Goal: Task Accomplishment & Management: Manage account settings

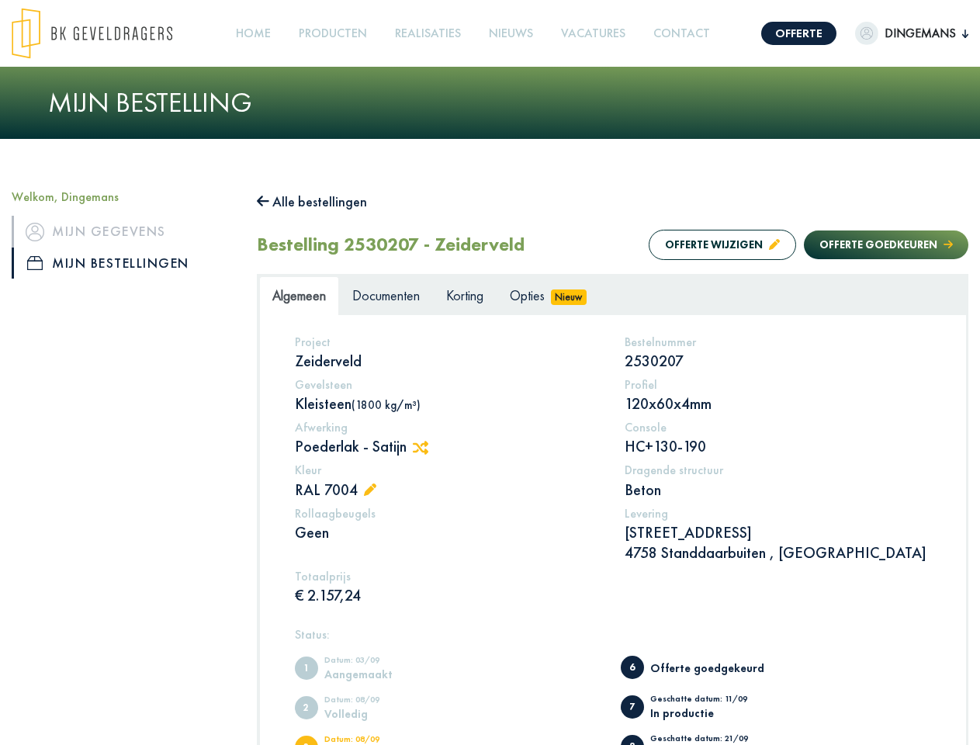
click at [107, 33] on img at bounding box center [92, 33] width 161 height 51
click at [785, 33] on link "Offerte" at bounding box center [798, 33] width 75 height 23
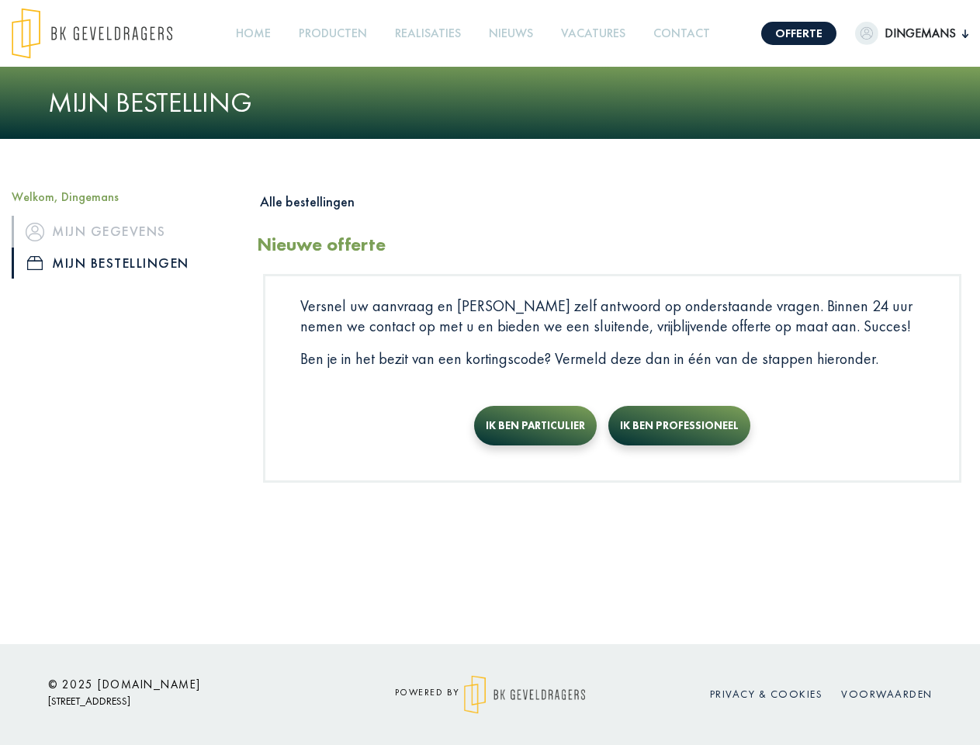
click at [897, 33] on span "Dingemans" at bounding box center [920, 33] width 84 height 19
click at [338, 33] on link "Producten +" at bounding box center [333, 33] width 81 height 35
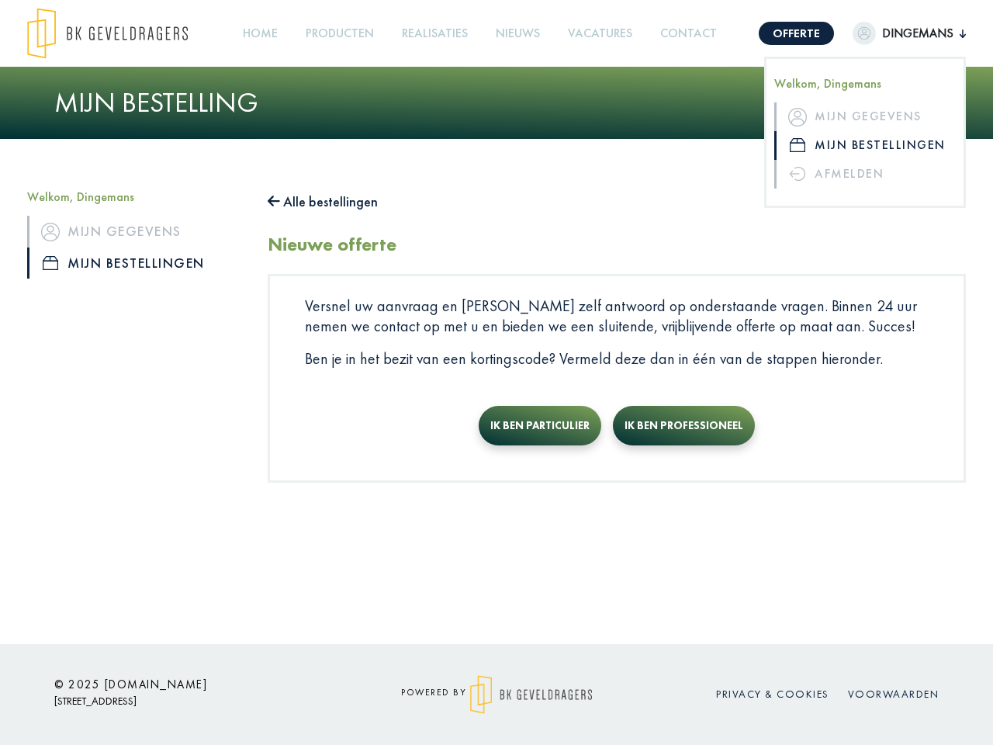
click at [320, 202] on button "Alle bestellingen" at bounding box center [323, 201] width 110 height 25
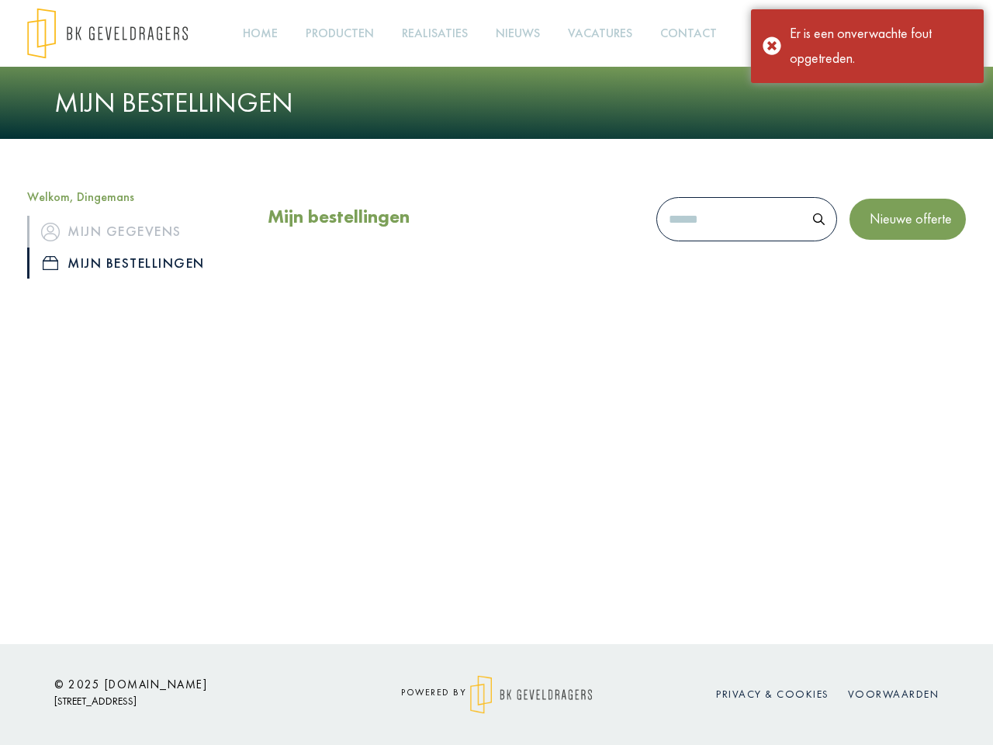
click at [707, 244] on div "Mijn bestellingen Nieuwe offerte" at bounding box center [617, 222] width 698 height 67
click at [871, 244] on div "Mijn bestellingen Nieuwe offerte" at bounding box center [617, 222] width 698 height 67
click at [426, 448] on div "Offerte Dingemans Welkom, Dingemans Mijn gegevens Mijn bestellingen Afmelden Ho…" at bounding box center [496, 322] width 993 height 644
click at [374, 490] on div "Offerte Dingemans Welkom, Dingemans Mijn gegevens Mijn bestellingen Afmelden Ho…" at bounding box center [496, 322] width 993 height 644
